Goal: Check status

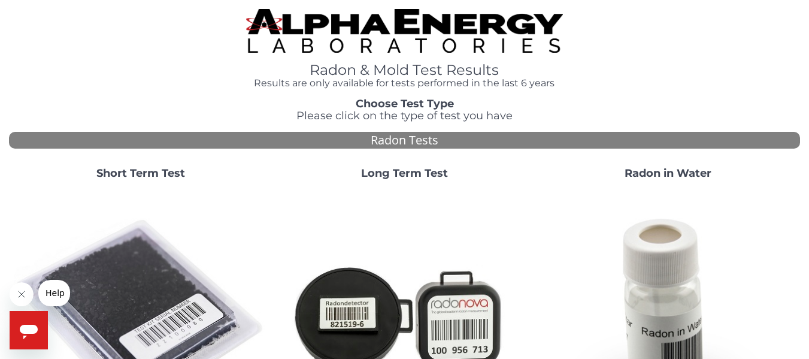
click at [139, 174] on strong "Short Term Test" at bounding box center [140, 172] width 89 height 13
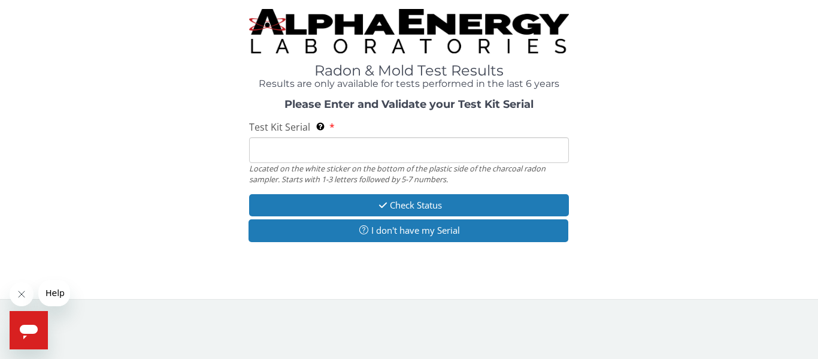
click at [293, 147] on input "Test Kit Serial Located on the white sticker on the bottom of the plastic side …" at bounding box center [409, 150] width 320 height 26
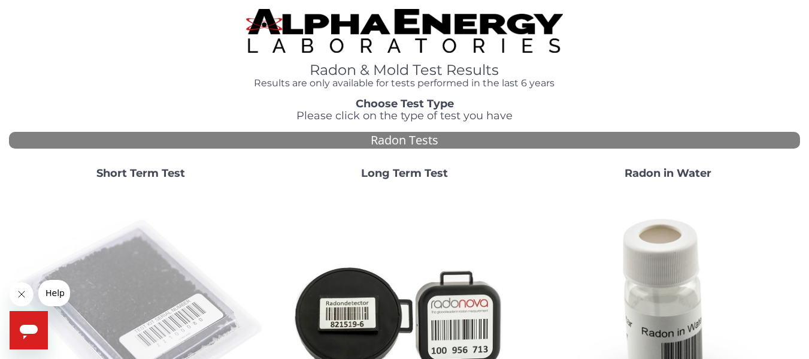
click at [123, 294] on img at bounding box center [141, 316] width 254 height 254
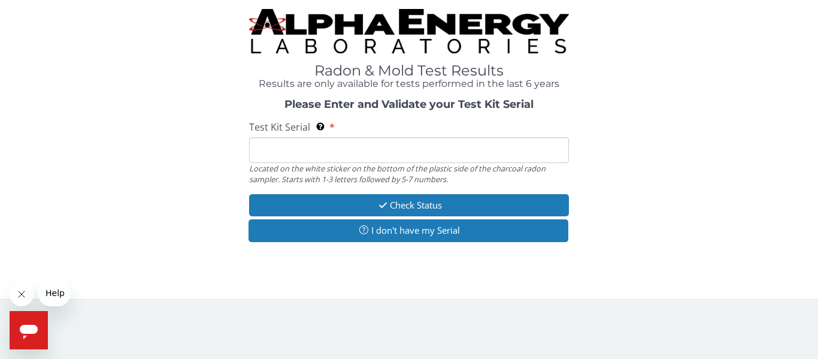
click at [284, 141] on input "Test Kit Serial Located on the white sticker on the bottom of the plastic side …" at bounding box center [409, 150] width 320 height 26
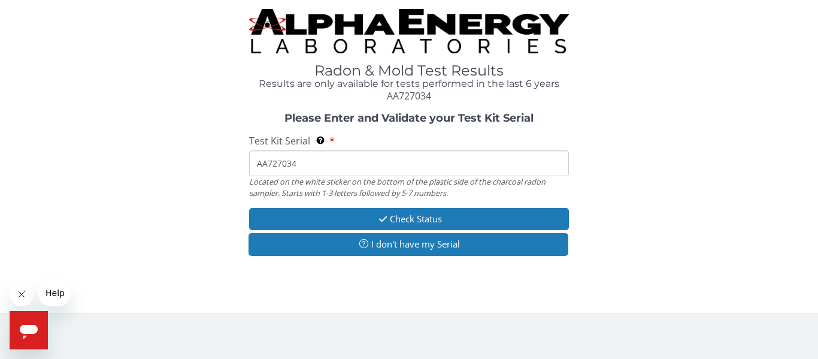
type input "AA727034"
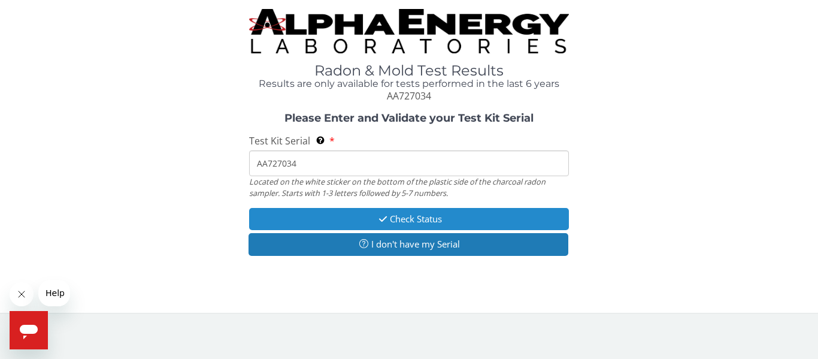
click at [400, 224] on button "Check Status" at bounding box center [409, 219] width 320 height 22
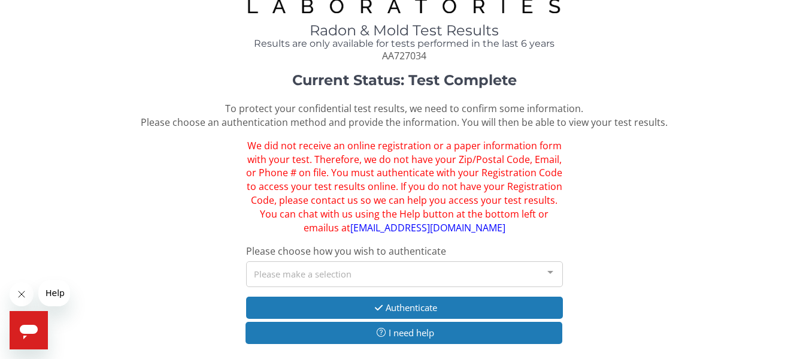
scroll to position [60, 0]
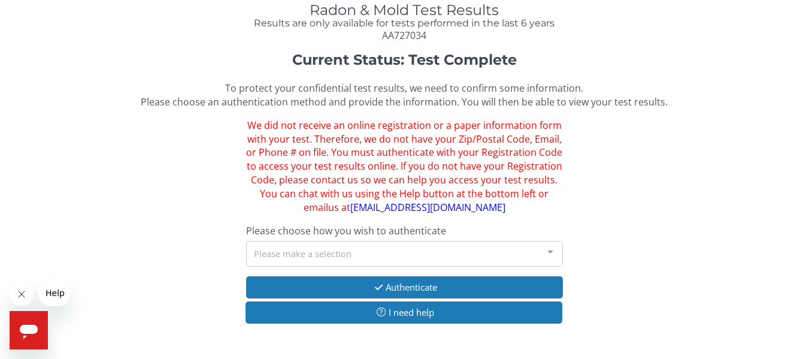
click at [329, 253] on div "Please make a selection" at bounding box center [404, 254] width 316 height 26
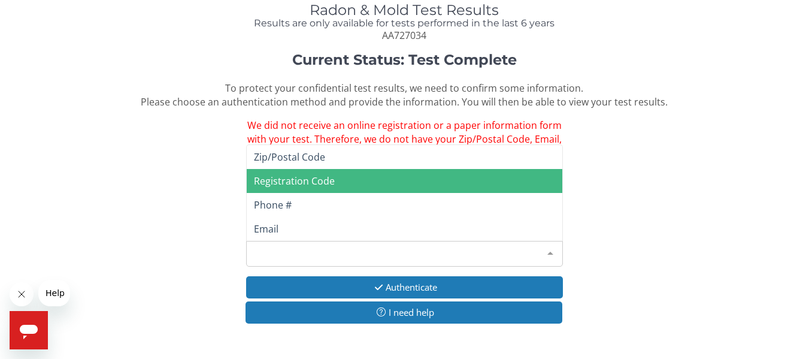
click at [297, 181] on span "Registration Code" at bounding box center [294, 180] width 81 height 13
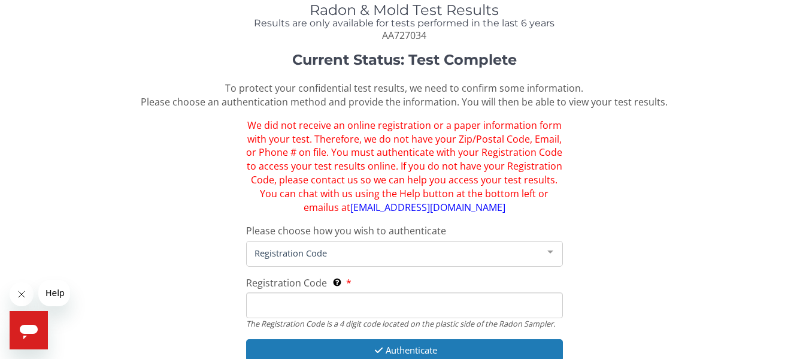
click at [270, 300] on input "Registration Code The Registration Code is a 4 digit code located on the plasti…" at bounding box center [404, 305] width 316 height 26
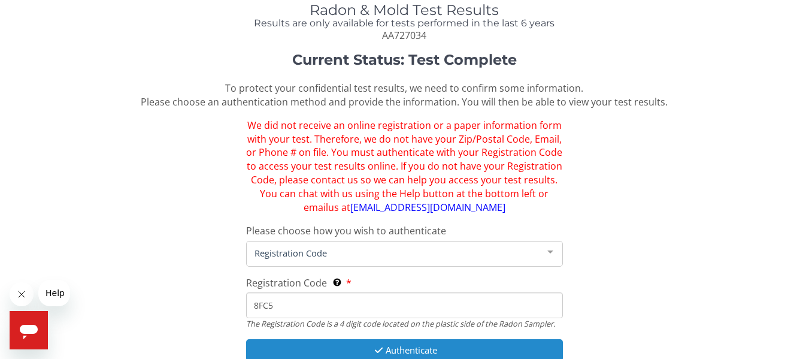
type input "8FC5"
click at [362, 349] on button "Authenticate" at bounding box center [404, 350] width 316 height 22
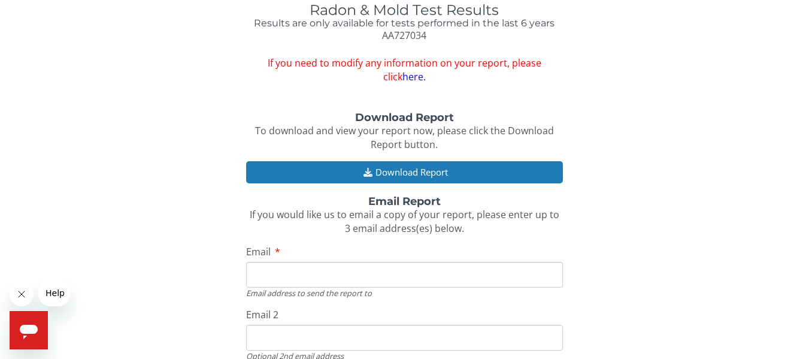
click at [287, 273] on input "Email" at bounding box center [404, 275] width 316 height 26
type input "[EMAIL_ADDRESS][DOMAIN_NAME]"
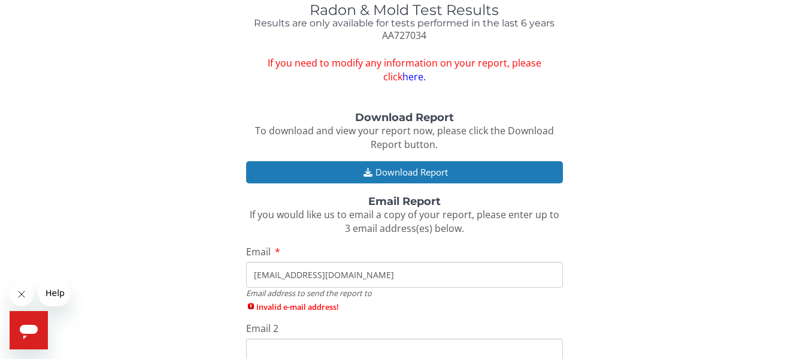
type input "[EMAIL_ADDRESS][DOMAIN_NAME]"
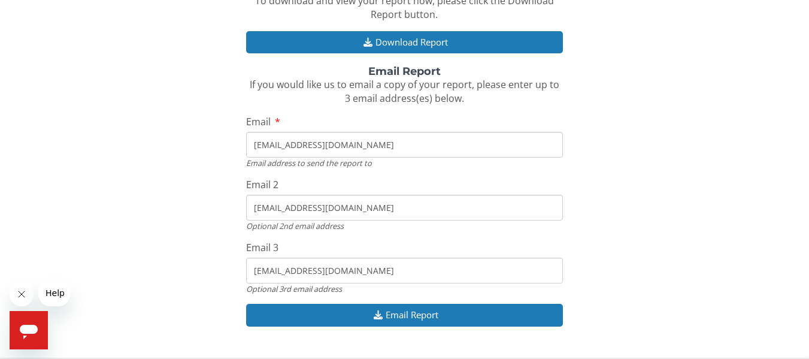
scroll to position [201, 0]
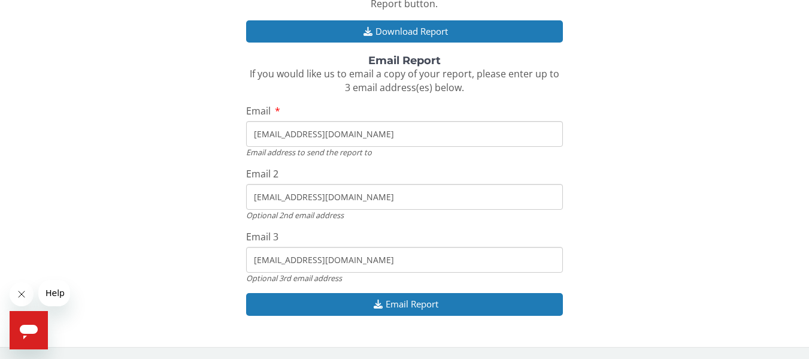
drag, startPoint x: 376, startPoint y: 263, endPoint x: 209, endPoint y: 258, distance: 167.1
click at [209, 258] on div "Download Report To download and view your report now, please click the Download…" at bounding box center [404, 149] width 791 height 356
drag, startPoint x: 378, startPoint y: 197, endPoint x: 212, endPoint y: 195, distance: 165.2
click at [212, 195] on div "Download Report To download and view your report now, please click the Download…" at bounding box center [404, 149] width 791 height 356
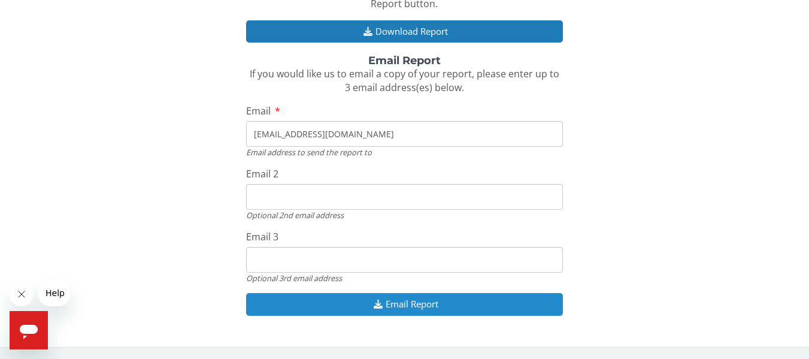
click at [414, 308] on button "Email Report" at bounding box center [404, 304] width 316 height 22
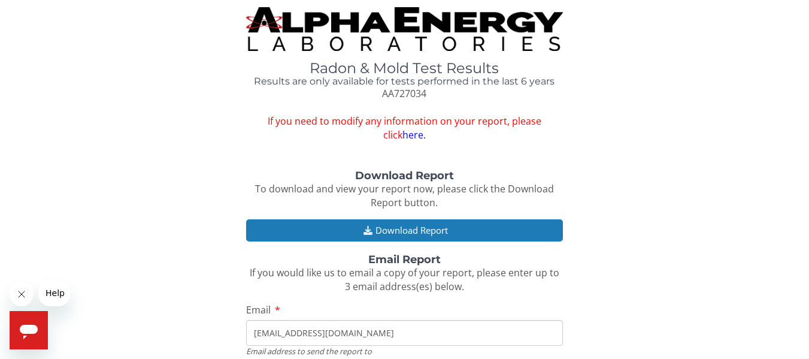
scroll to position [0, 0]
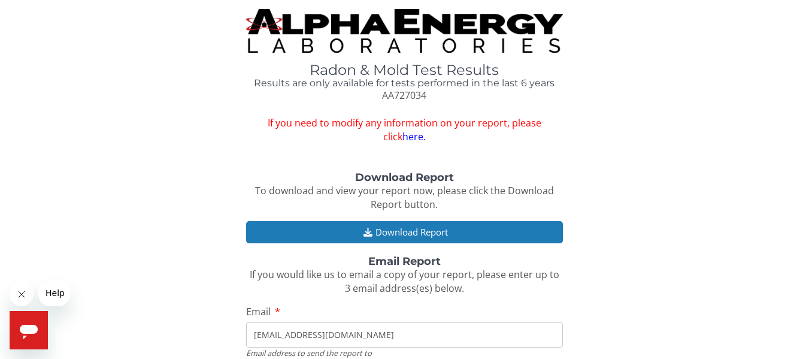
click at [402, 139] on link "here." at bounding box center [413, 136] width 23 height 13
